Goal: Information Seeking & Learning: Learn about a topic

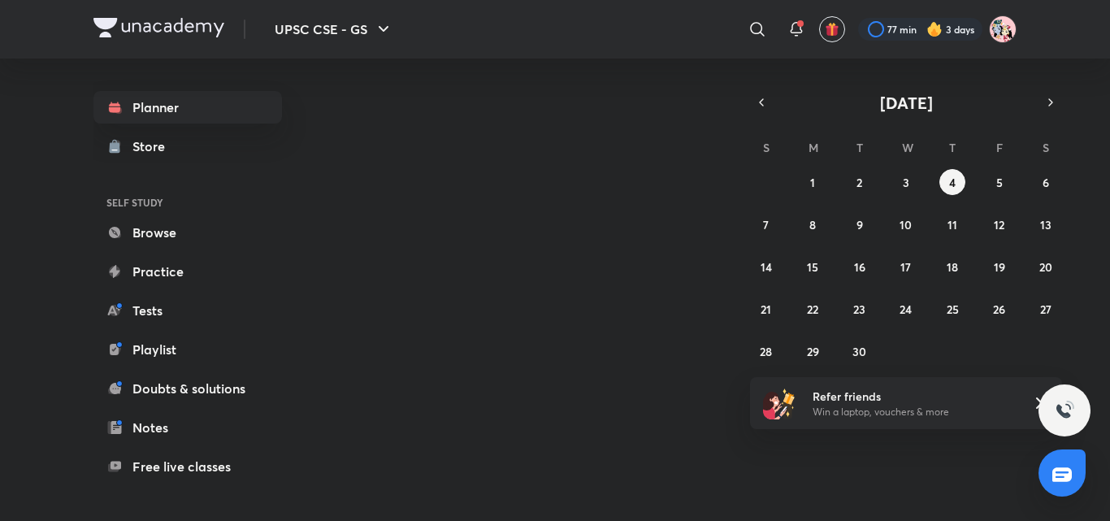
click at [753, 24] on icon at bounding box center [757, 29] width 14 height 14
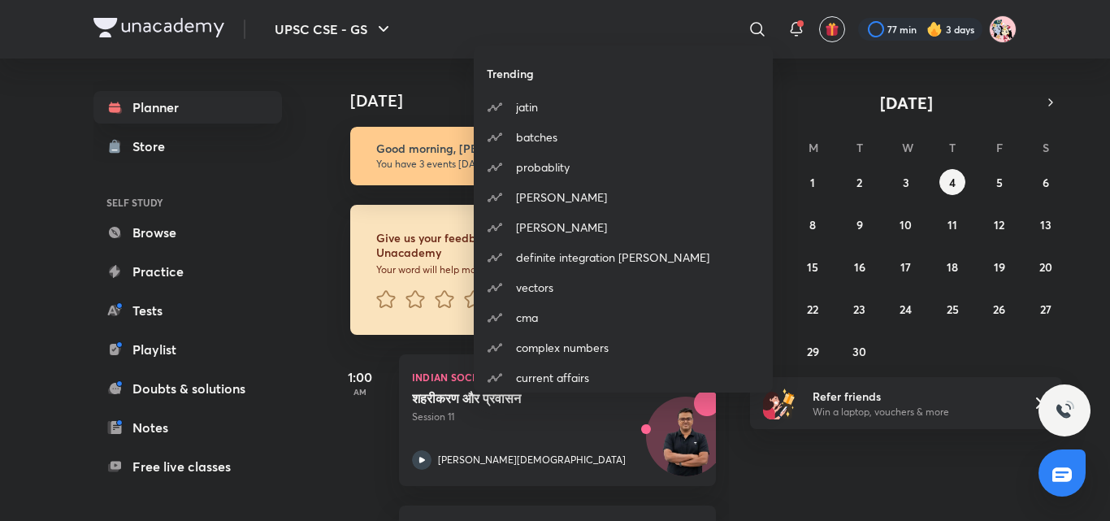
click at [759, 28] on div "Trending [PERSON_NAME] batches probablity [PERSON_NAME] [PERSON_NAME] definite …" at bounding box center [555, 260] width 1110 height 521
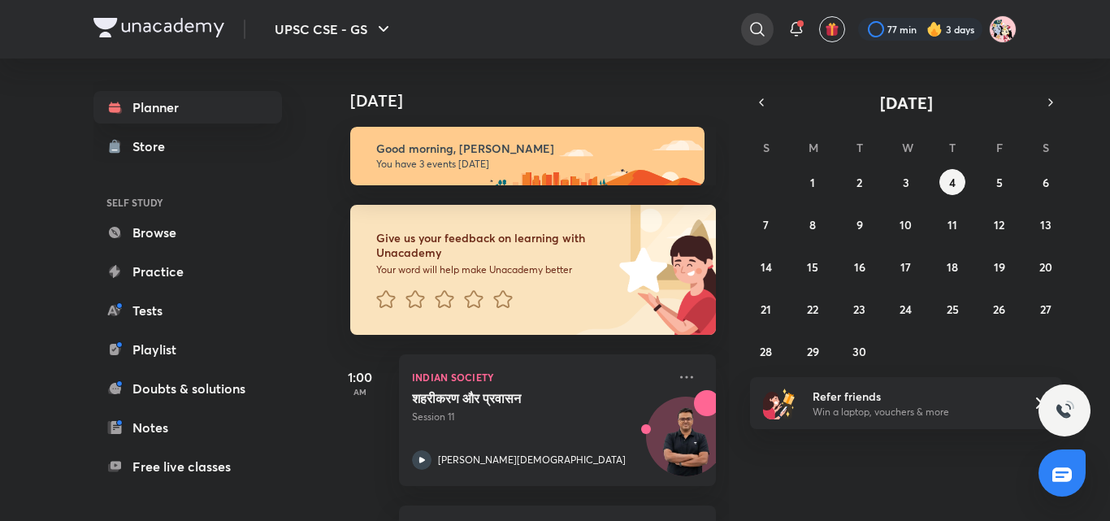
click at [757, 33] on icon at bounding box center [757, 29] width 14 height 14
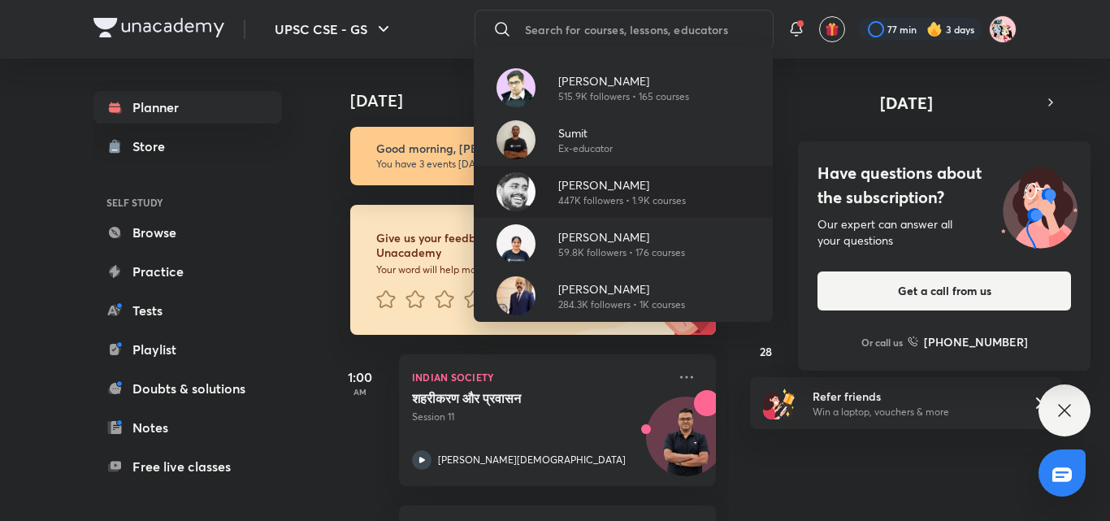
click at [649, 193] on p "447K followers • 1.9K courses" at bounding box center [622, 200] width 128 height 15
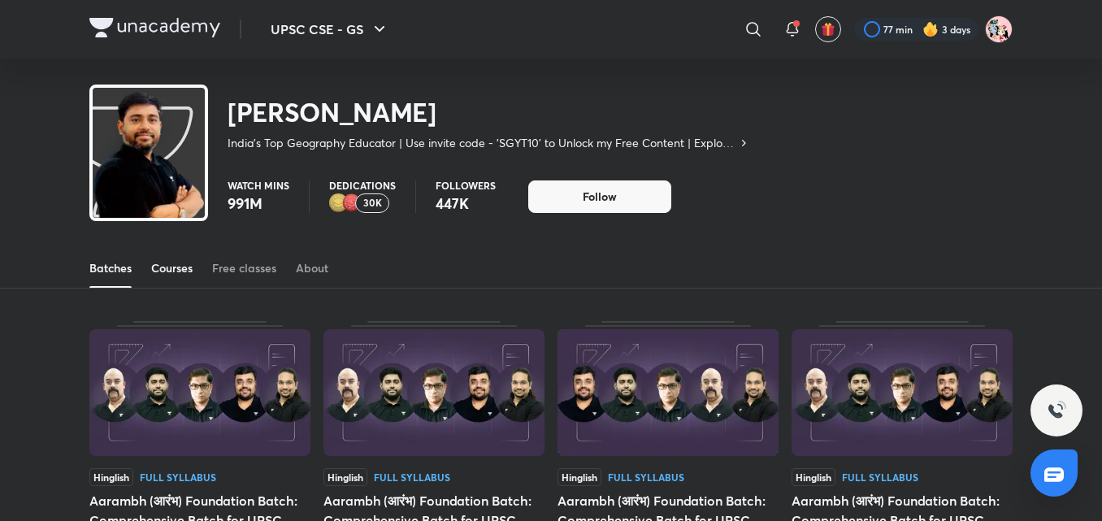
click at [166, 273] on div "Courses" at bounding box center [171, 268] width 41 height 16
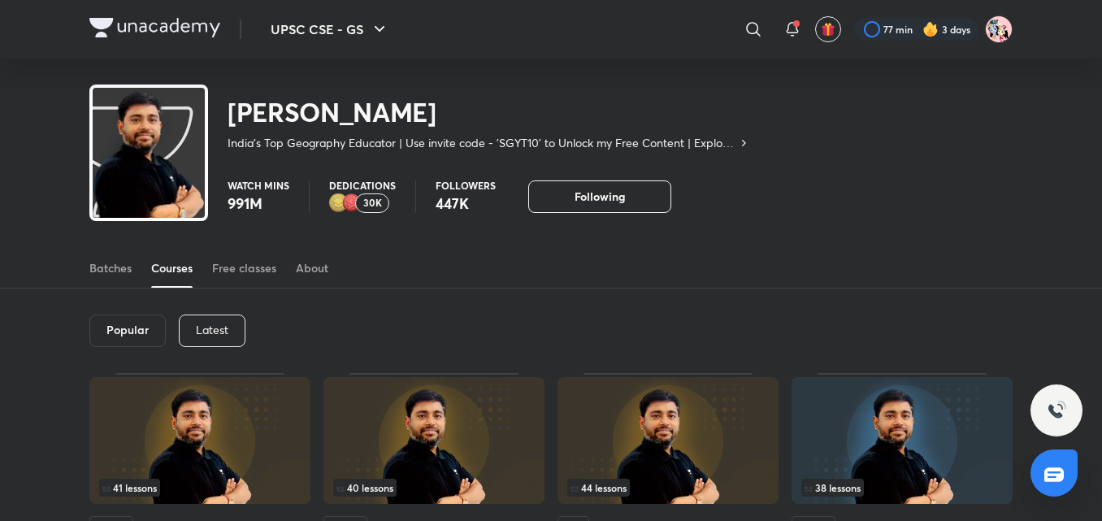
click at [206, 328] on p "Latest" at bounding box center [212, 329] width 33 height 13
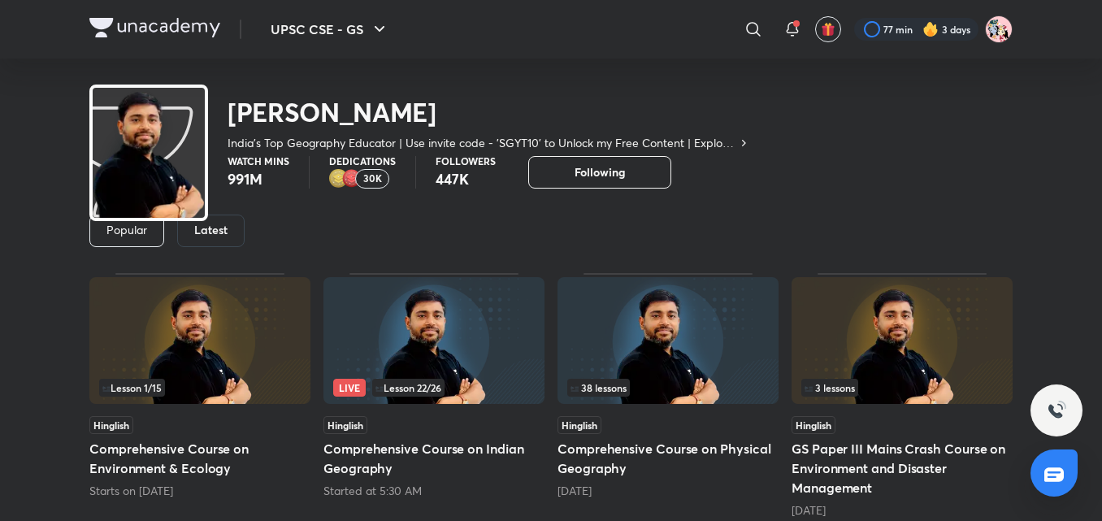
scroll to position [102, 0]
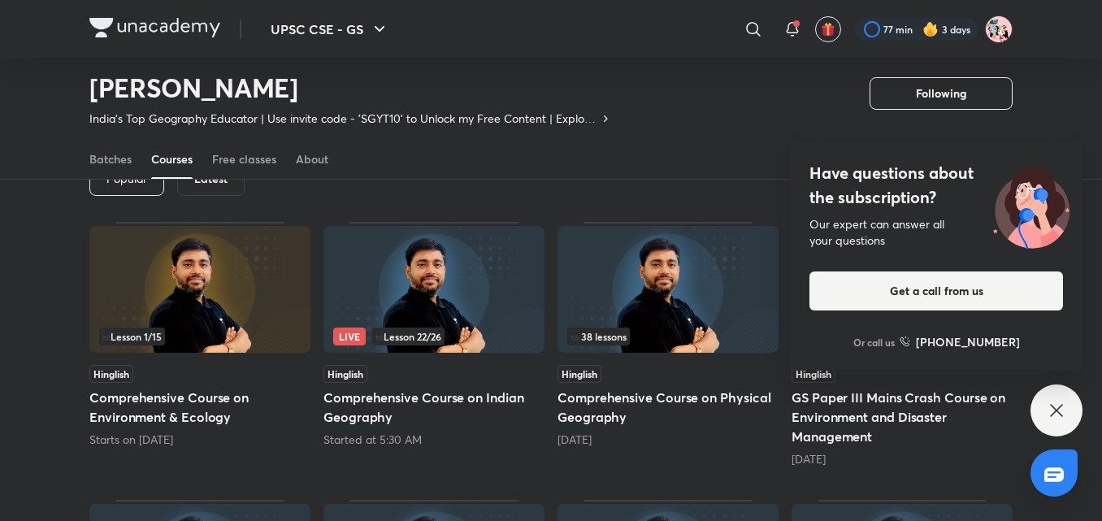
click at [1054, 412] on icon at bounding box center [1056, 410] width 12 height 12
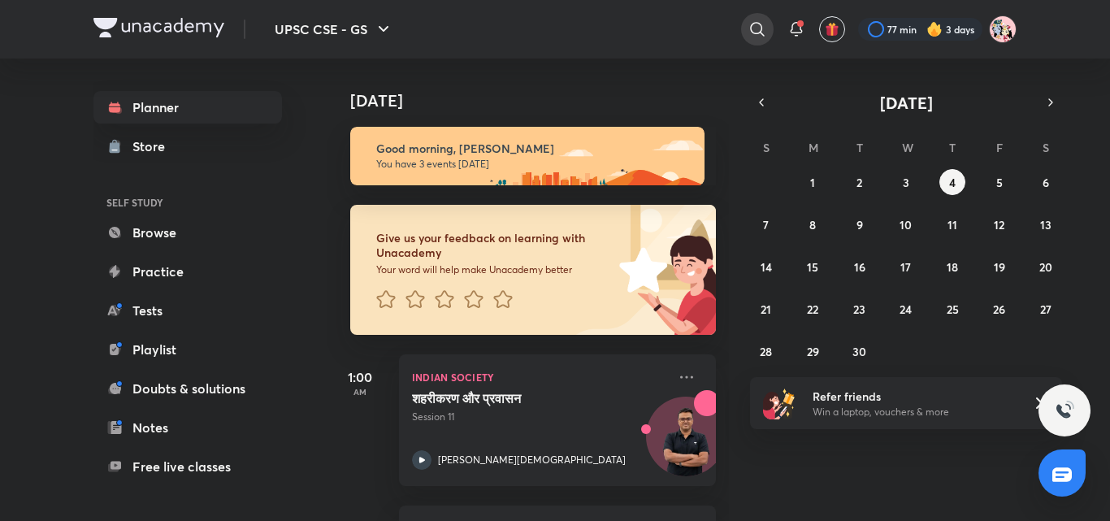
click at [752, 30] on icon at bounding box center [758, 30] width 20 height 20
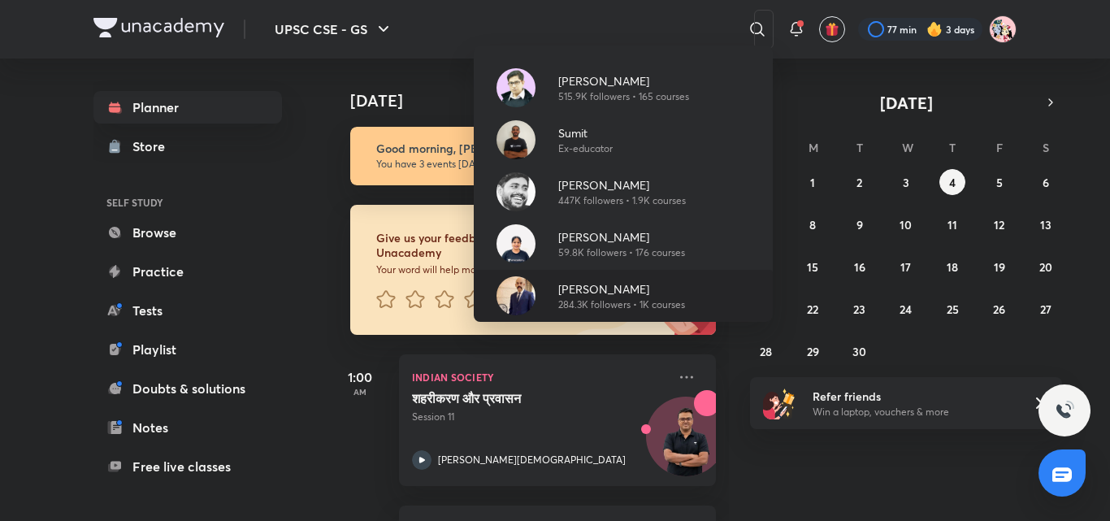
click at [645, 297] on p "284.3K followers • 1K courses" at bounding box center [621, 304] width 127 height 15
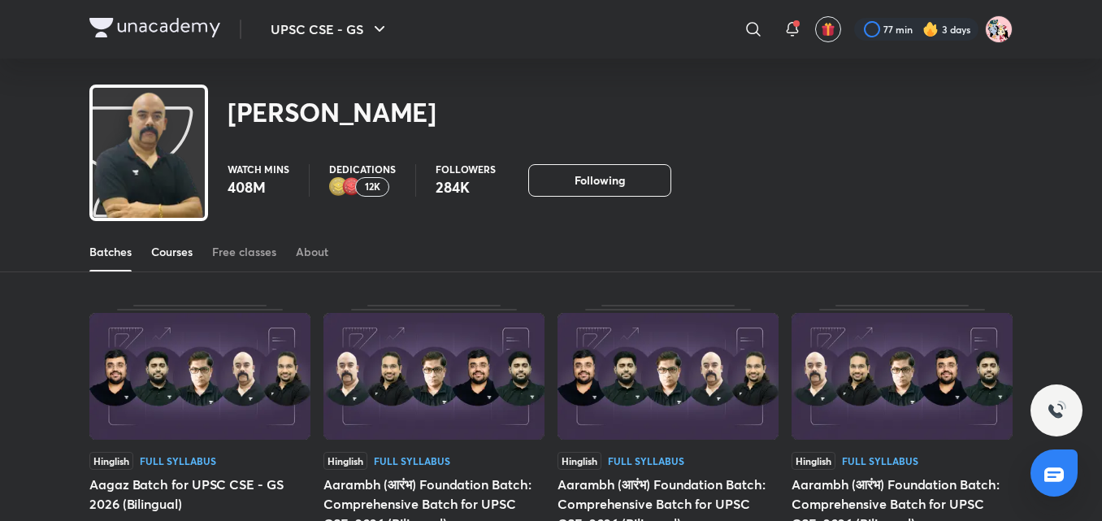
click at [165, 253] on div "Courses" at bounding box center [171, 252] width 41 height 16
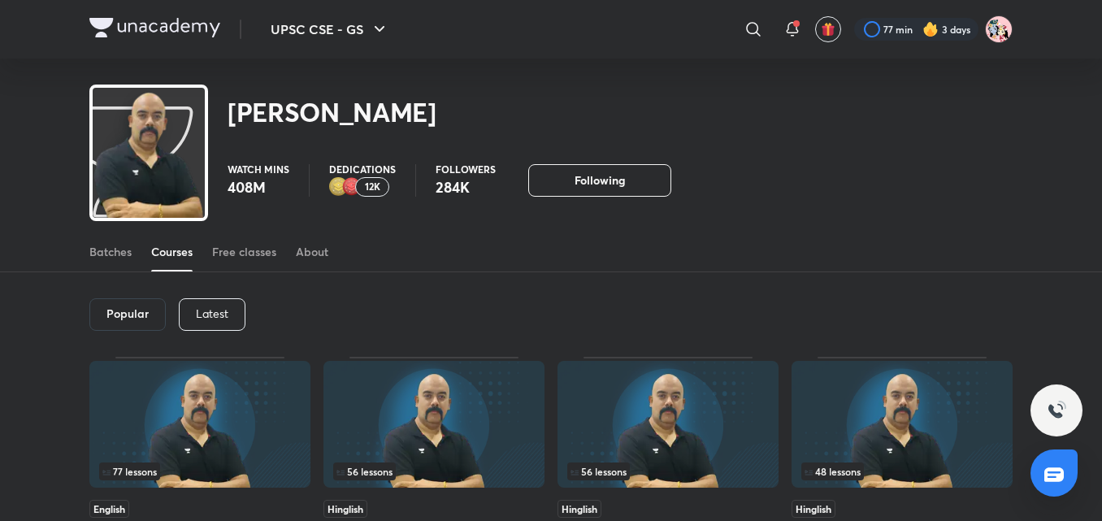
click at [227, 312] on p "Latest" at bounding box center [212, 313] width 33 height 13
click at [228, 311] on div "Latest" at bounding box center [210, 314] width 67 height 33
click at [231, 303] on div "Latest" at bounding box center [210, 314] width 67 height 33
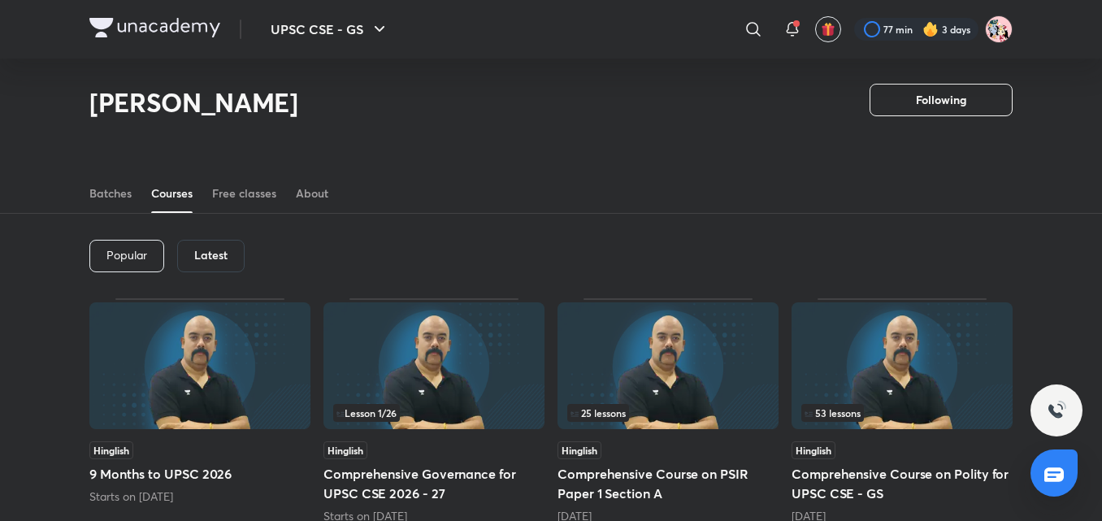
scroll to position [6, 0]
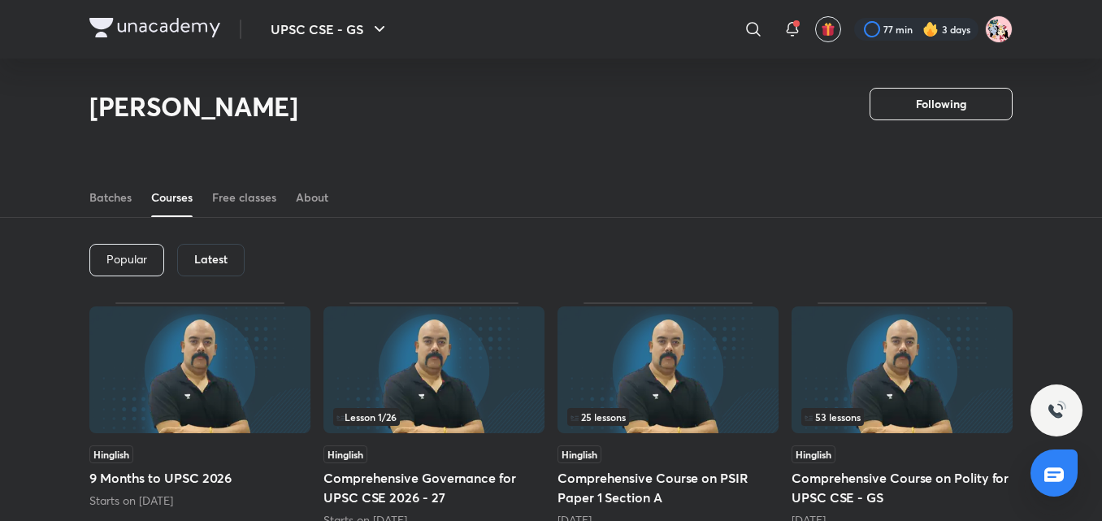
click at [220, 263] on h6 "Latest" at bounding box center [210, 259] width 33 height 13
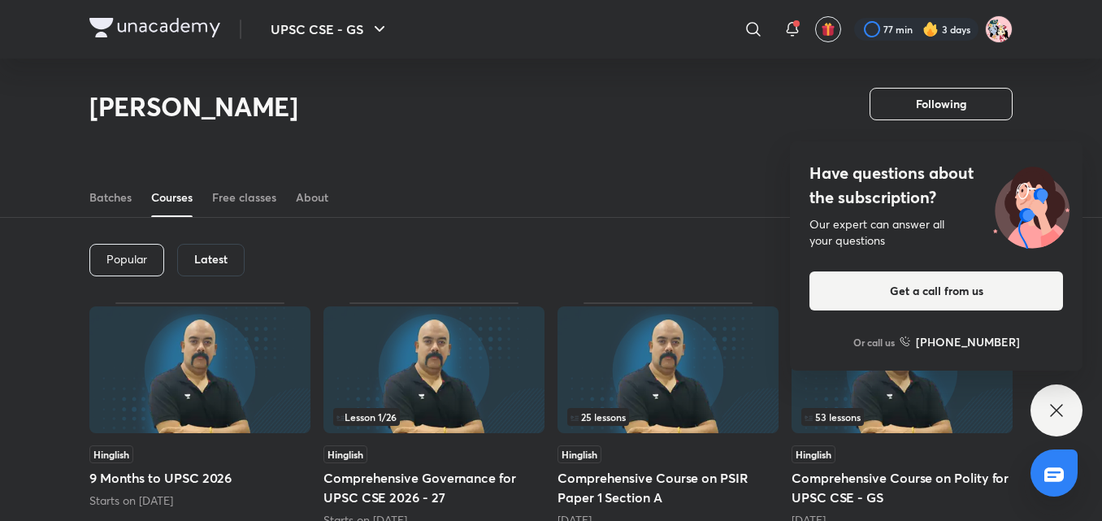
click at [916, 421] on div "53 lessons" at bounding box center [902, 417] width 202 height 18
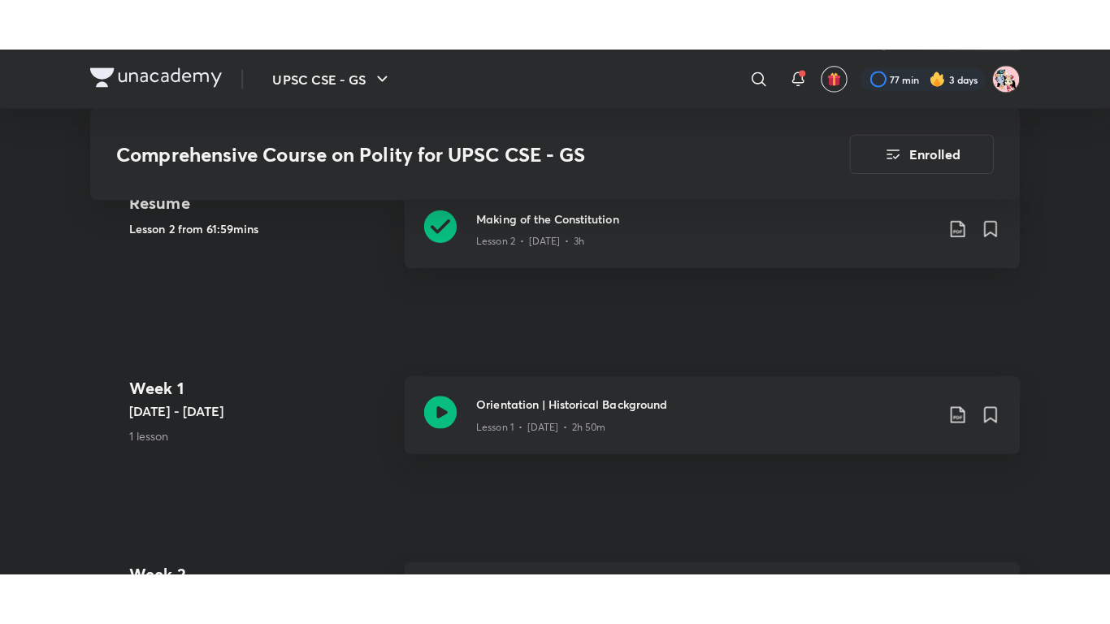
scroll to position [748, 0]
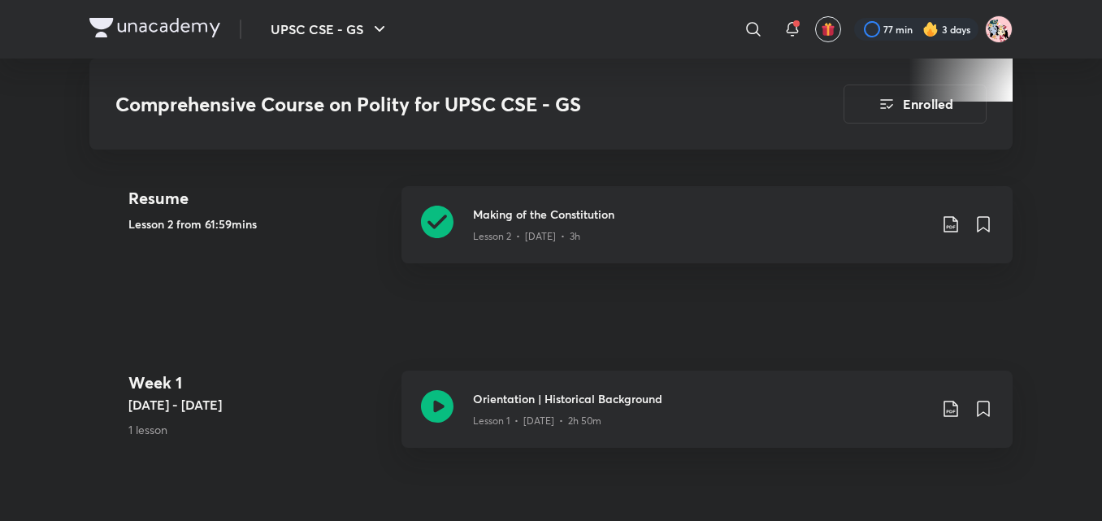
click at [532, 206] on h3 "Making of the Constitution" at bounding box center [700, 214] width 455 height 17
